Goal: Check status: Check status

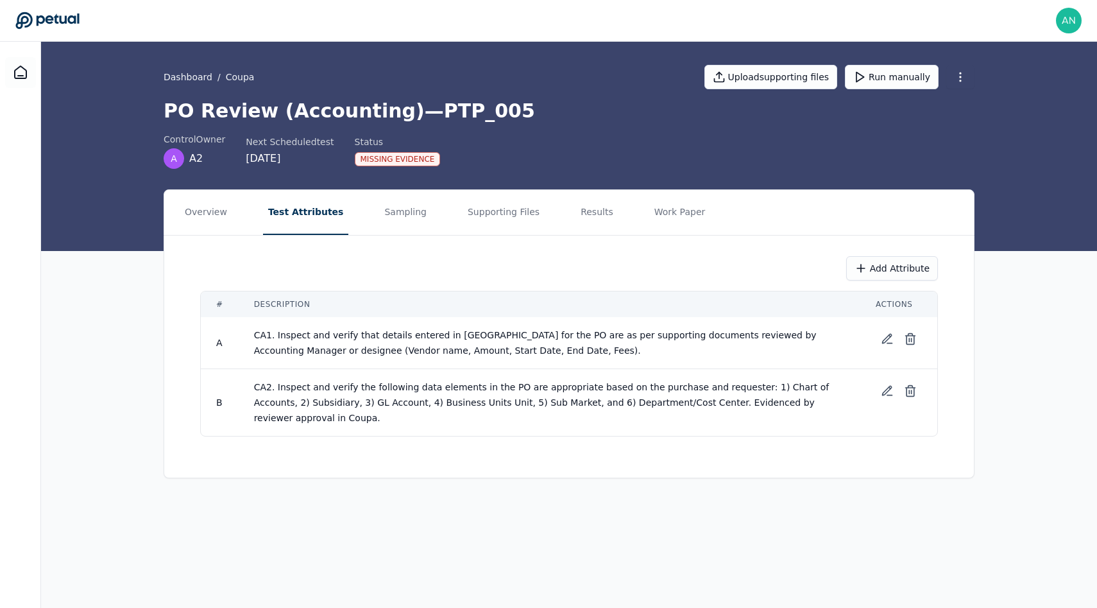
click at [463, 223] on button "Supporting Files" at bounding box center [504, 212] width 82 height 45
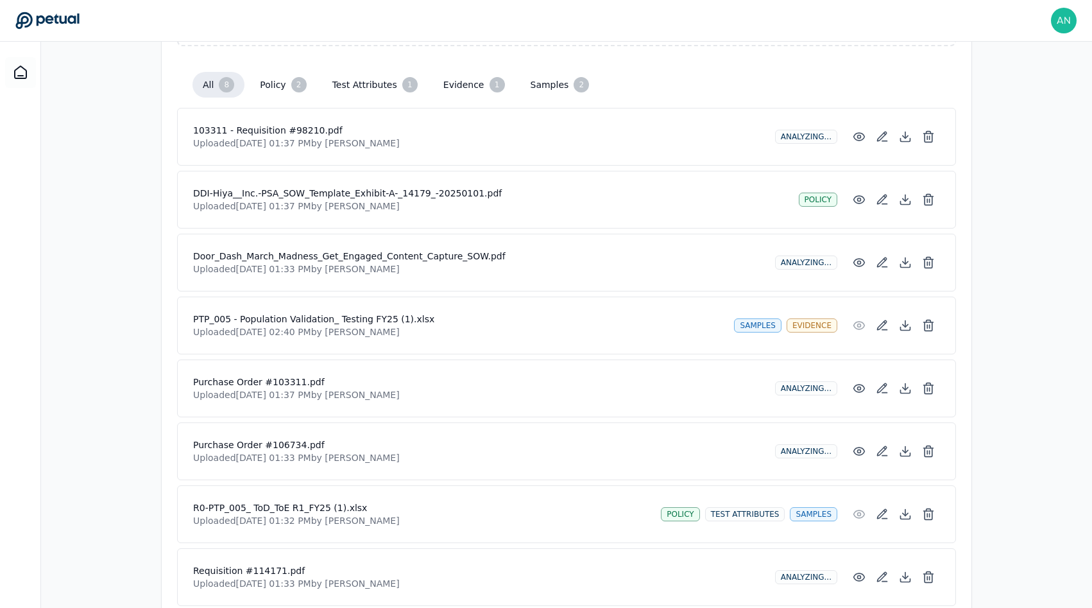
scroll to position [363, 0]
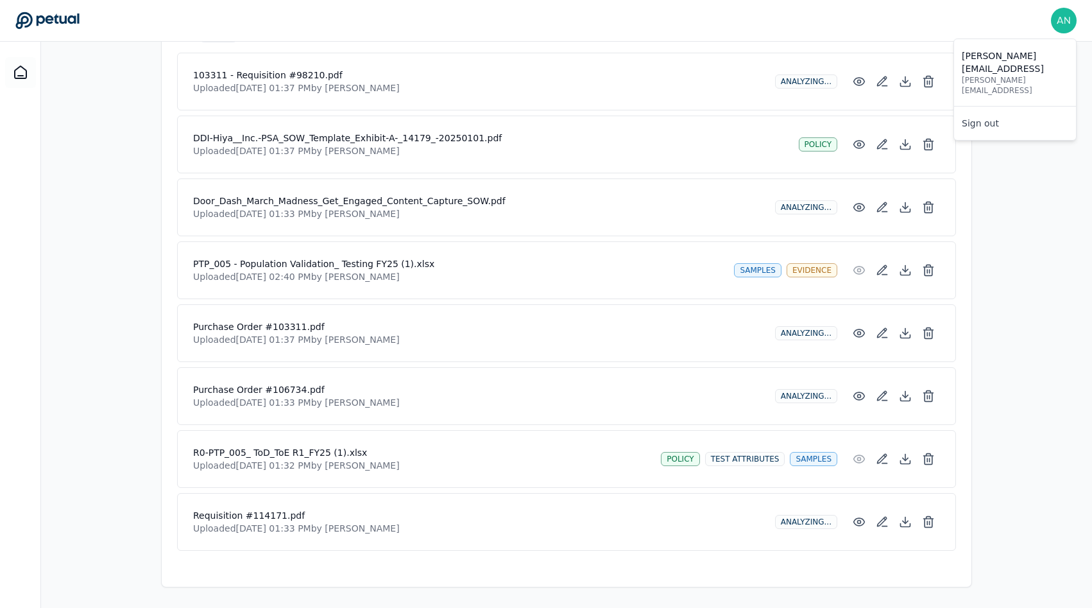
click at [1055, 38] on div "[PERSON_NAME][EMAIL_ADDRESS] [PERSON_NAME][EMAIL_ADDRESS] Sign out" at bounding box center [1015, 89] width 123 height 102
click at [1076, 344] on div "Overview Test Attributes Sampling Supporting Files Results Work Paper Drag and …" at bounding box center [566, 207] width 1051 height 760
click at [934, 461] on icon at bounding box center [928, 458] width 13 height 13
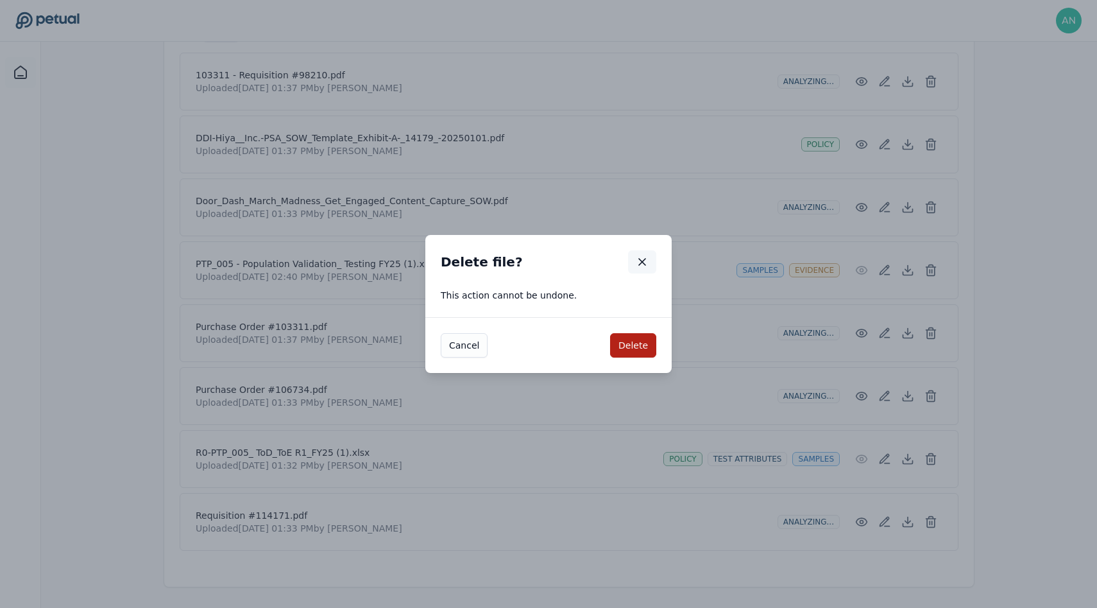
click at [645, 253] on button "button" at bounding box center [642, 261] width 28 height 23
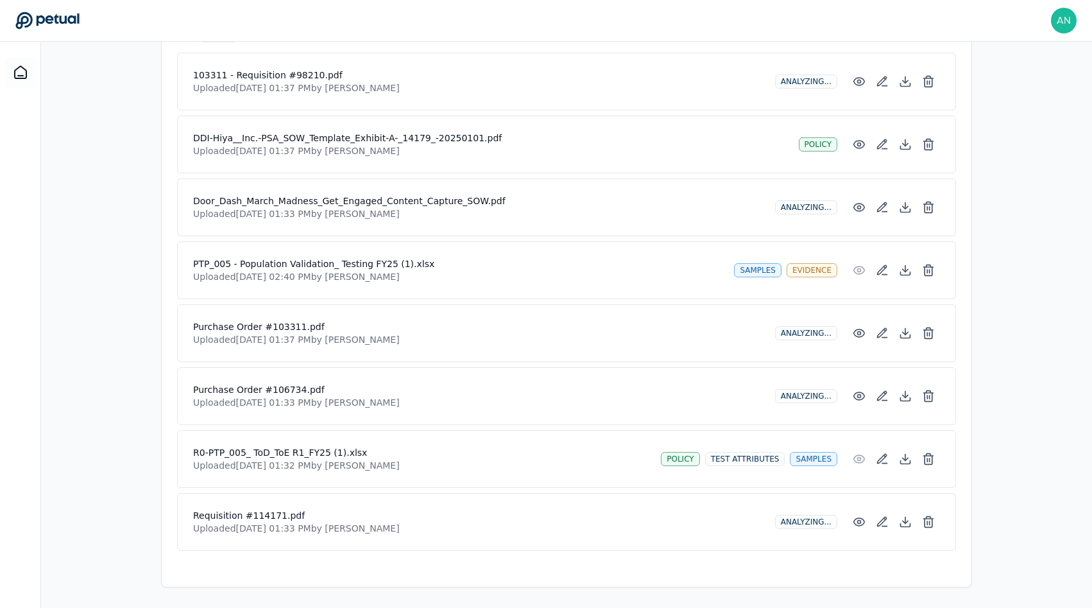
scroll to position [0, 0]
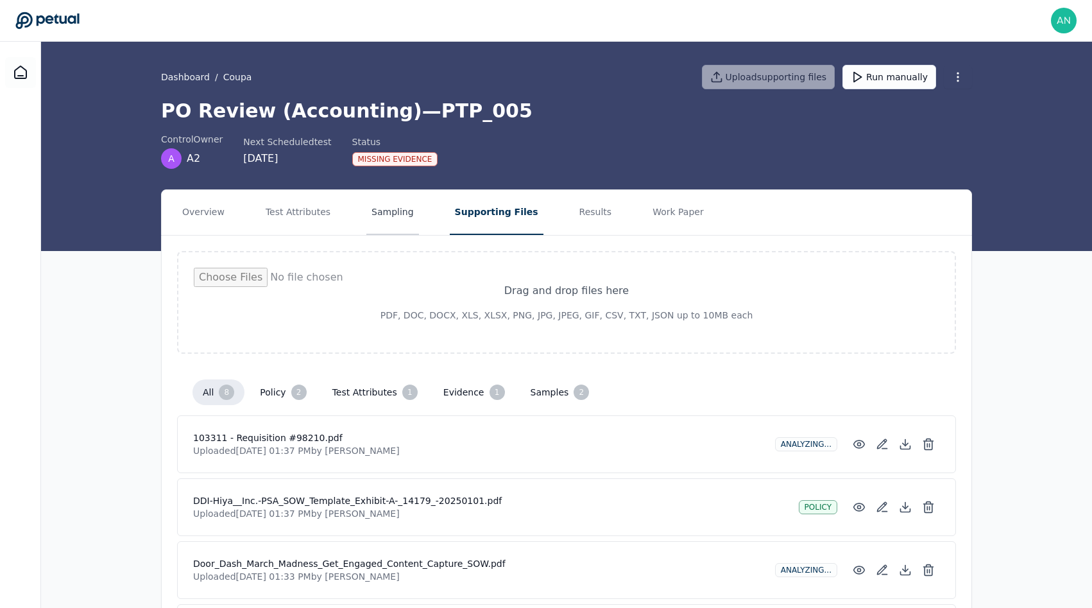
click at [389, 234] on button "Sampling" at bounding box center [392, 212] width 53 height 45
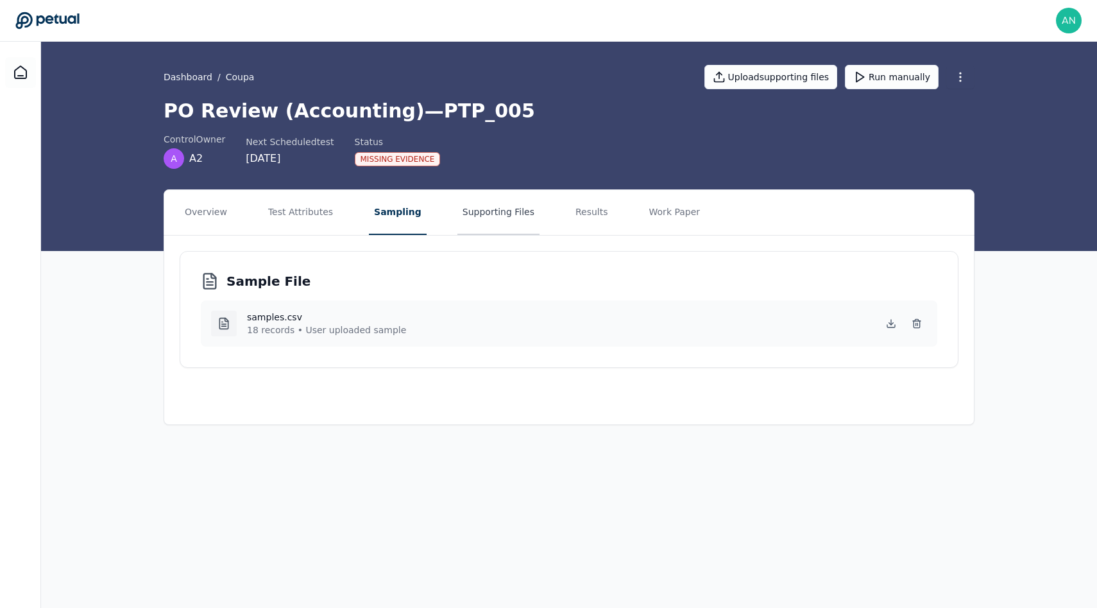
click at [504, 213] on button "Supporting Files" at bounding box center [499, 212] width 82 height 45
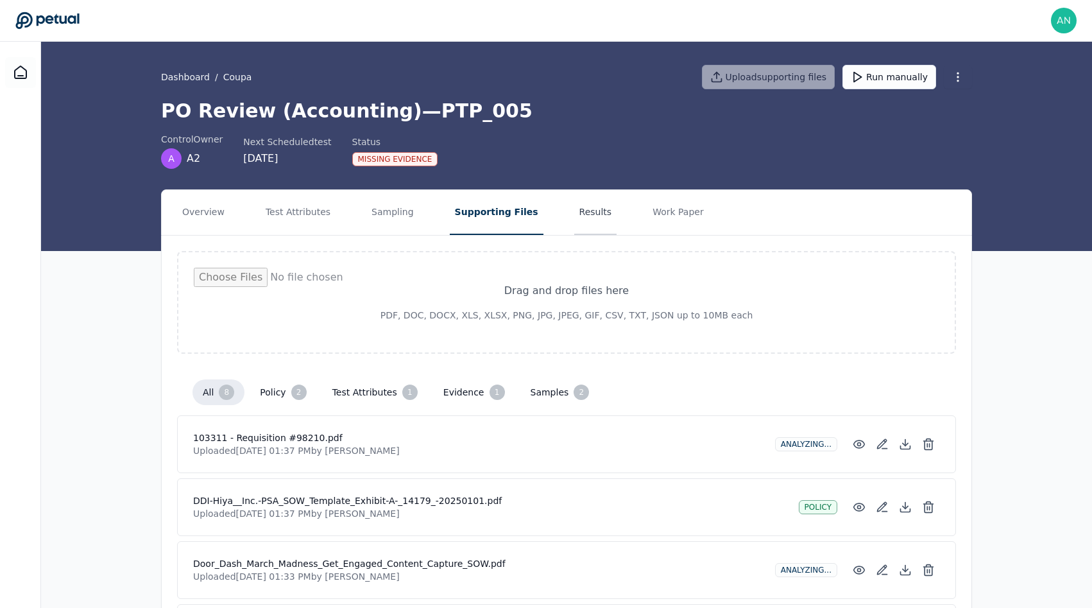
click at [574, 214] on button "Results" at bounding box center [595, 212] width 43 height 45
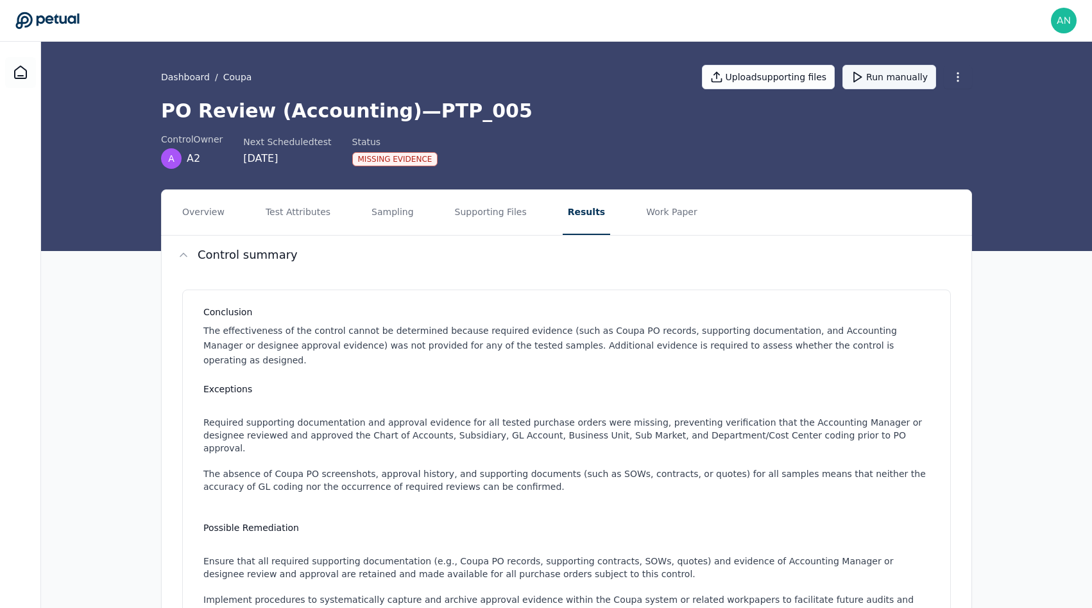
click at [864, 82] on icon at bounding box center [857, 77] width 13 height 13
